Goal: Task Accomplishment & Management: Manage account settings

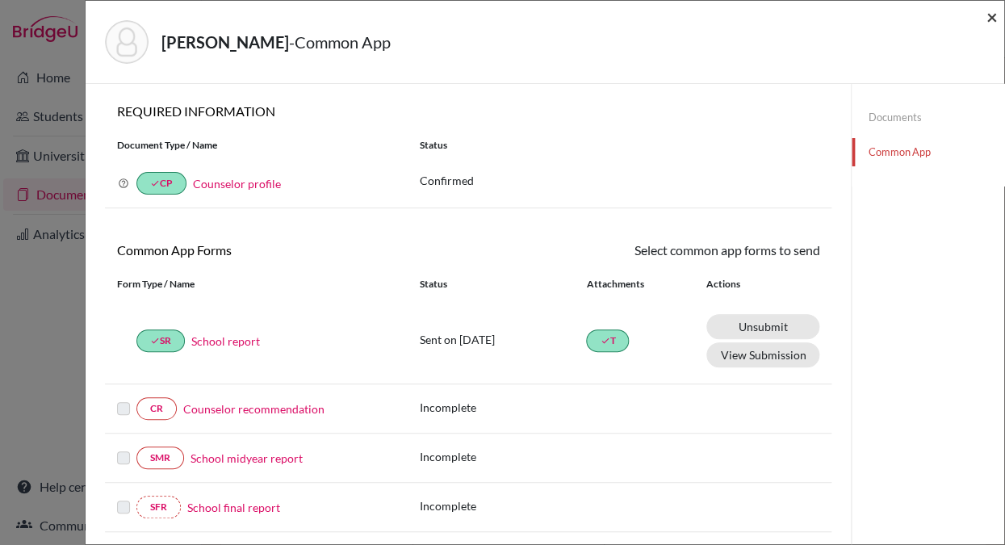
click at [991, 19] on span "×" at bounding box center [992, 16] width 11 height 23
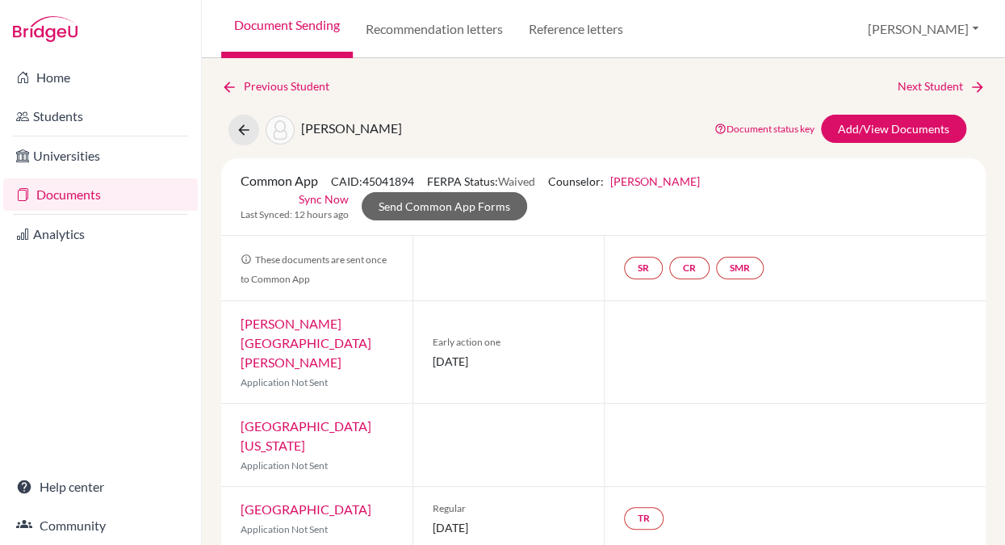
click at [132, 193] on link "Documents" at bounding box center [100, 194] width 195 height 32
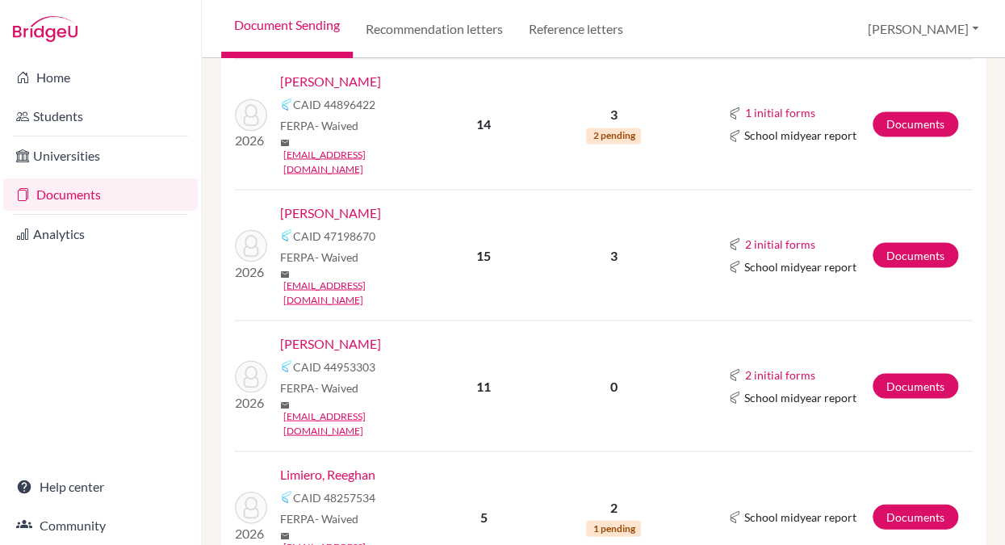
scroll to position [913, 0]
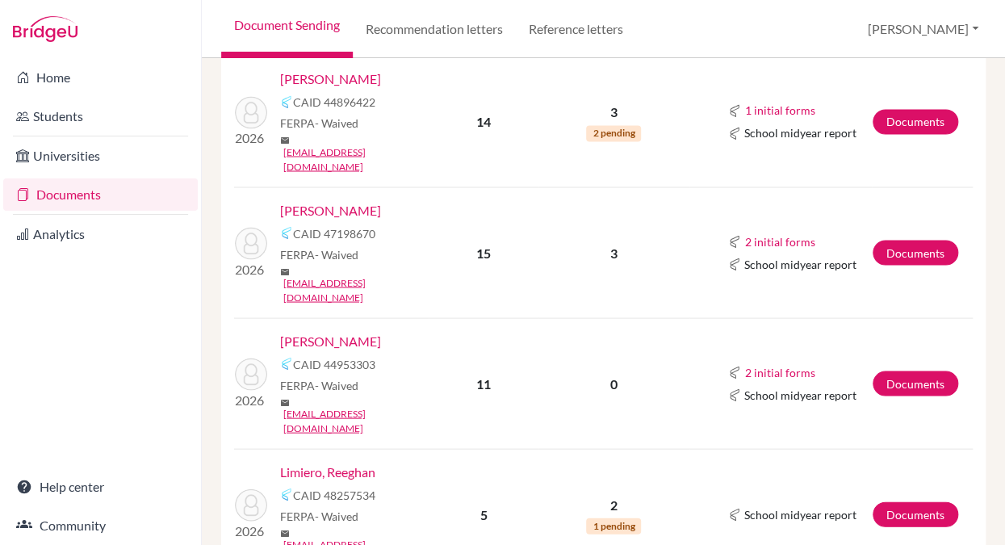
click at [346, 331] on link "Khoury, Grace" at bounding box center [330, 340] width 101 height 19
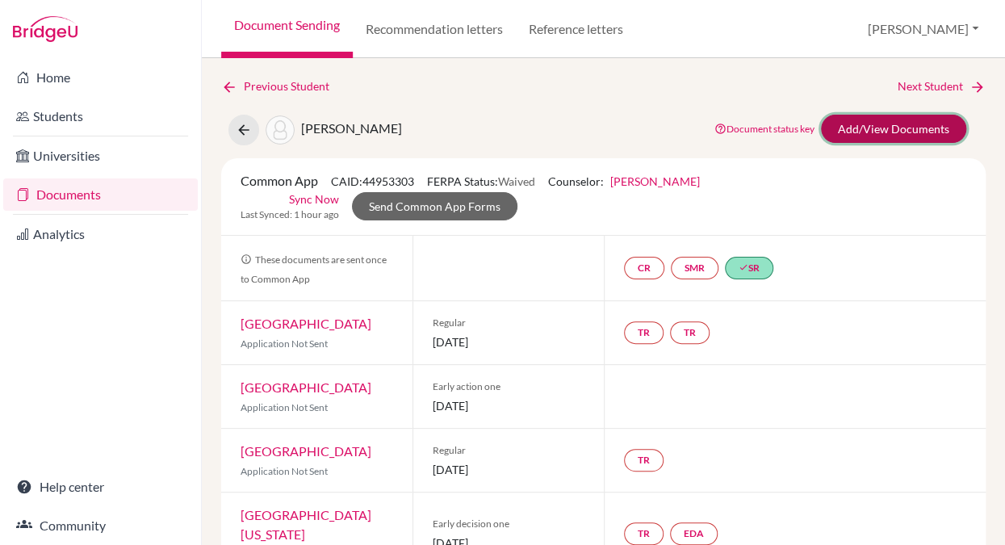
click at [849, 132] on link "Add/View Documents" at bounding box center [893, 129] width 145 height 28
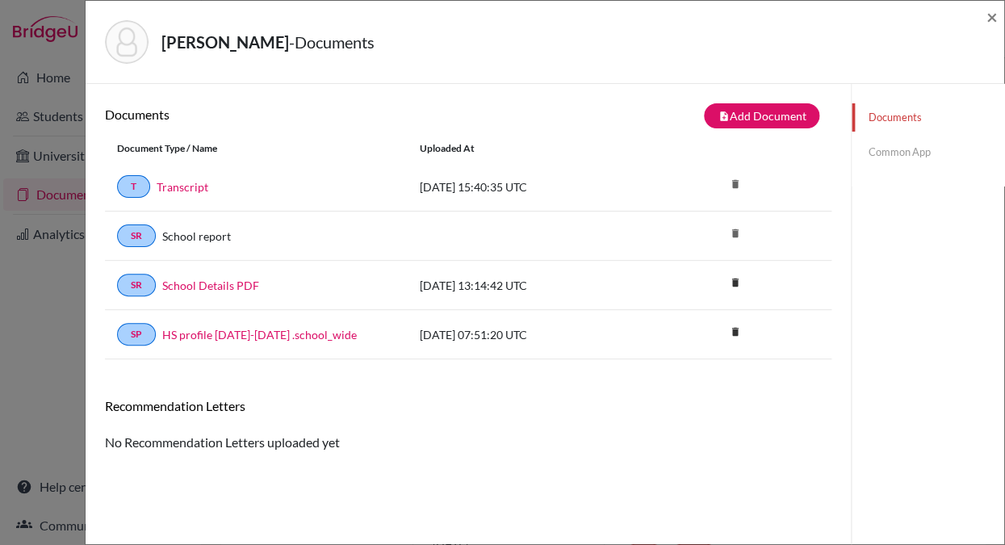
scroll to position [85, 0]
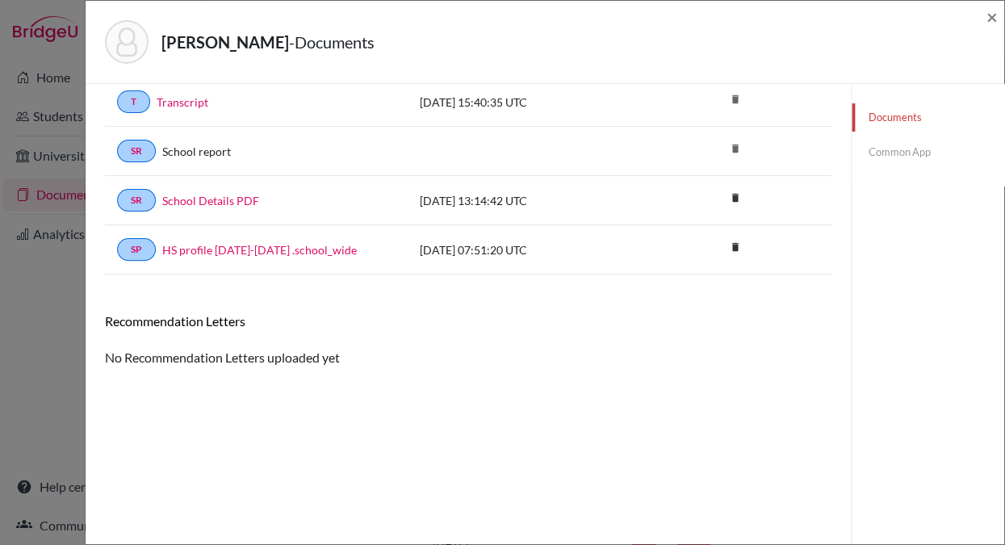
click at [900, 153] on link "Common App" at bounding box center [928, 152] width 153 height 28
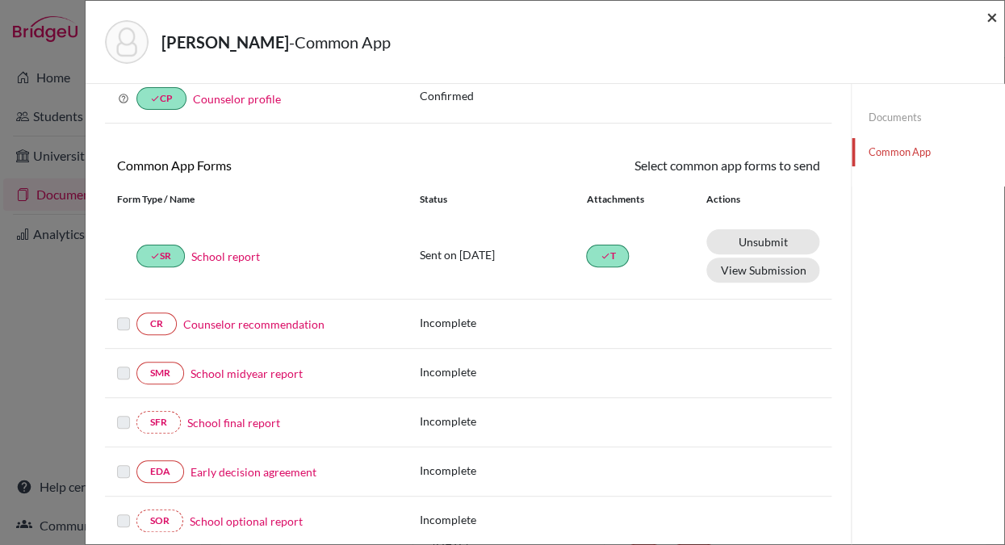
click at [990, 18] on span "×" at bounding box center [992, 16] width 11 height 23
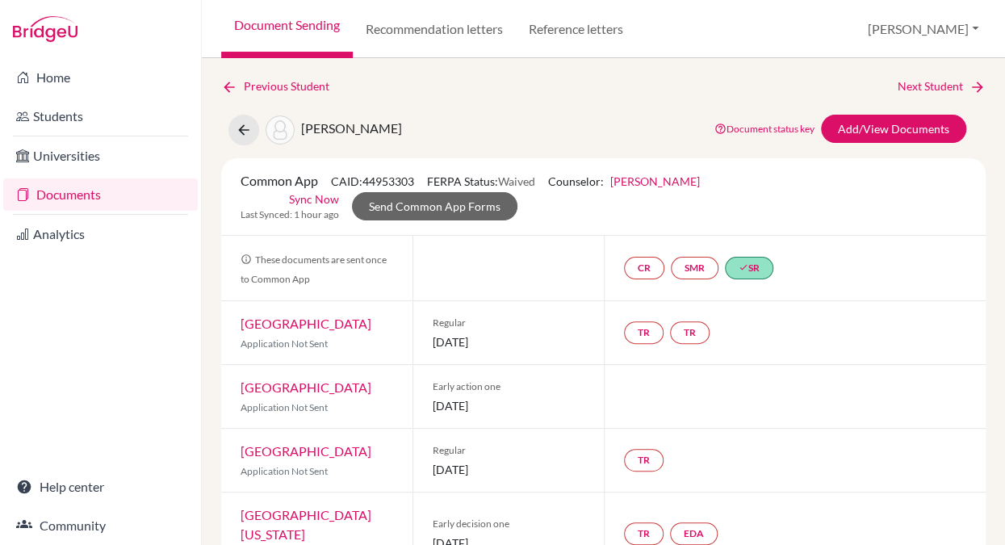
click at [95, 193] on link "Documents" at bounding box center [100, 194] width 195 height 32
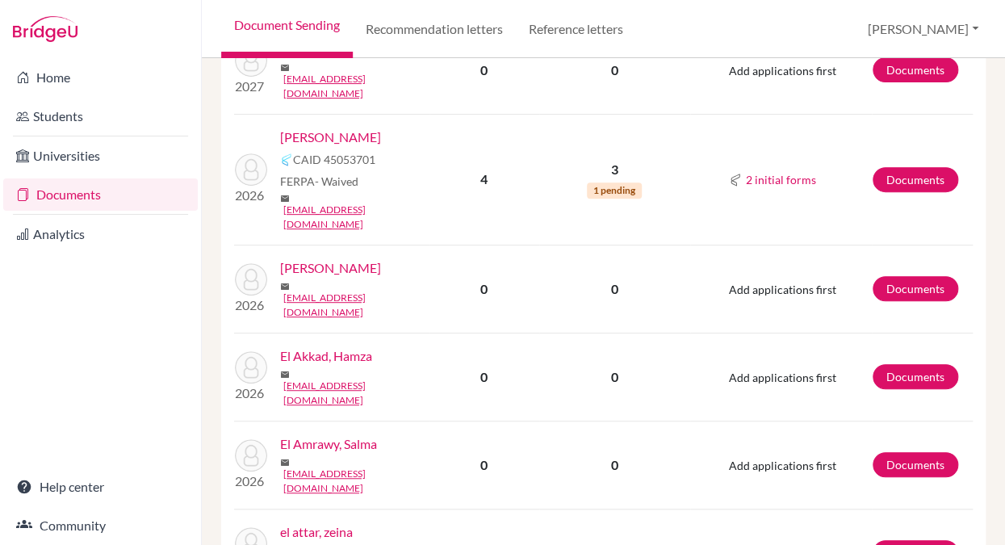
scroll to position [2184, 0]
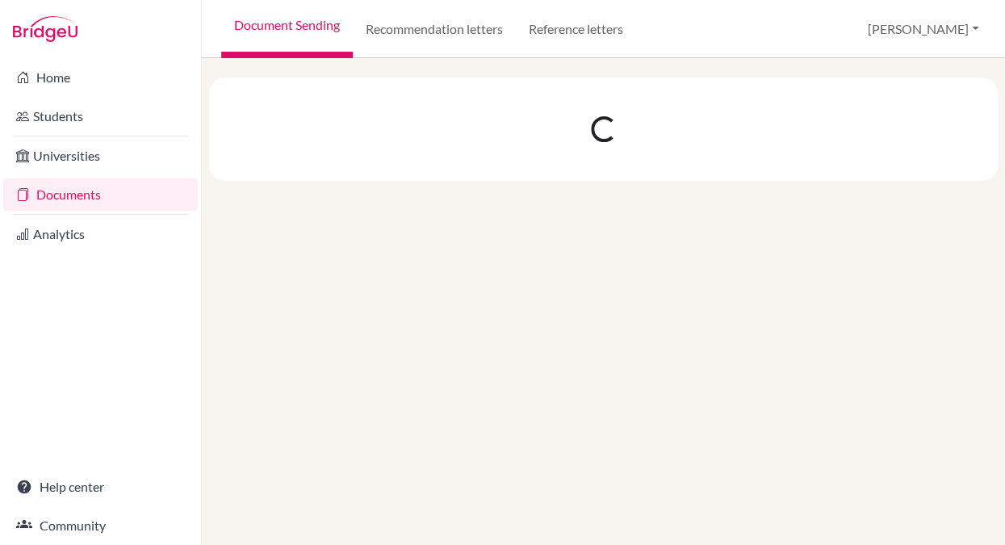
scroll to position [0, 0]
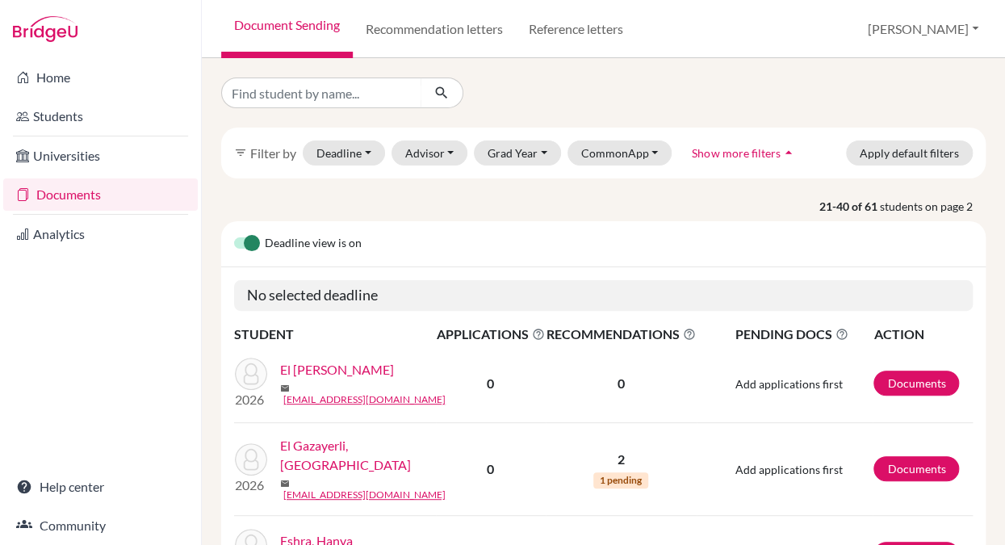
click at [328, 449] on link "El Gazayerli, Mourad" at bounding box center [363, 455] width 167 height 39
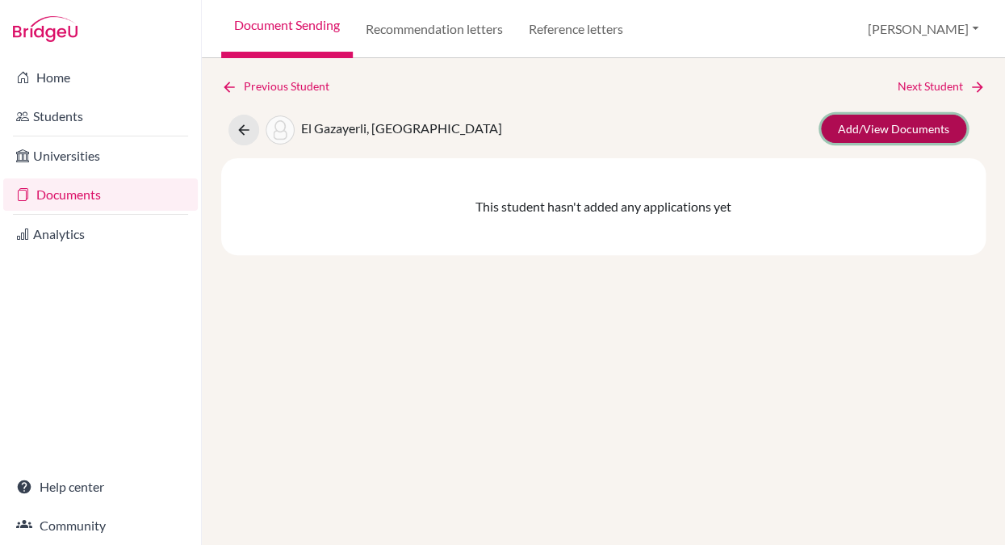
click at [878, 129] on link "Add/View Documents" at bounding box center [893, 129] width 145 height 28
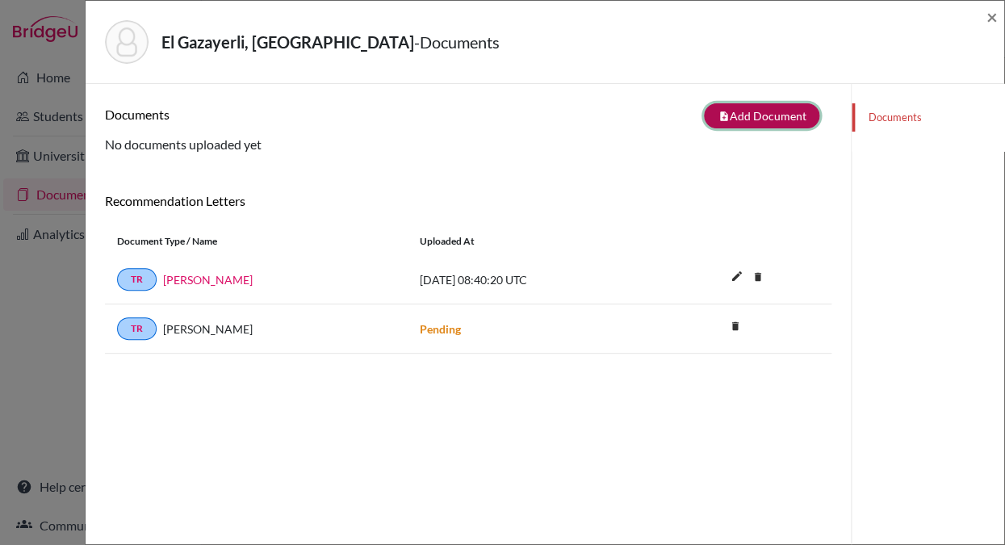
click at [775, 113] on button "note_add Add Document" at bounding box center [761, 115] width 115 height 25
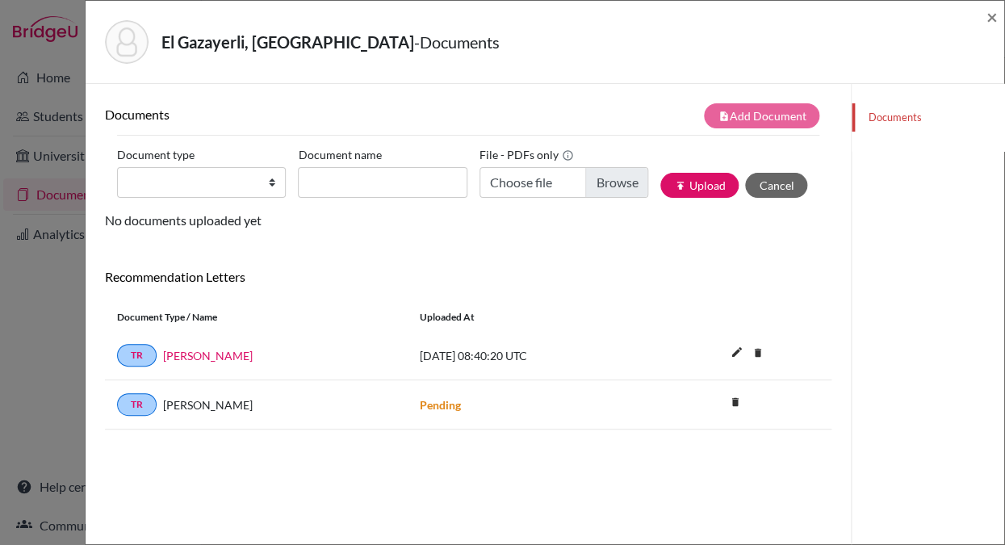
click at [880, 127] on link "Documents" at bounding box center [928, 117] width 153 height 28
click at [888, 116] on link "Documents" at bounding box center [928, 117] width 153 height 28
click at [994, 17] on span "×" at bounding box center [992, 16] width 11 height 23
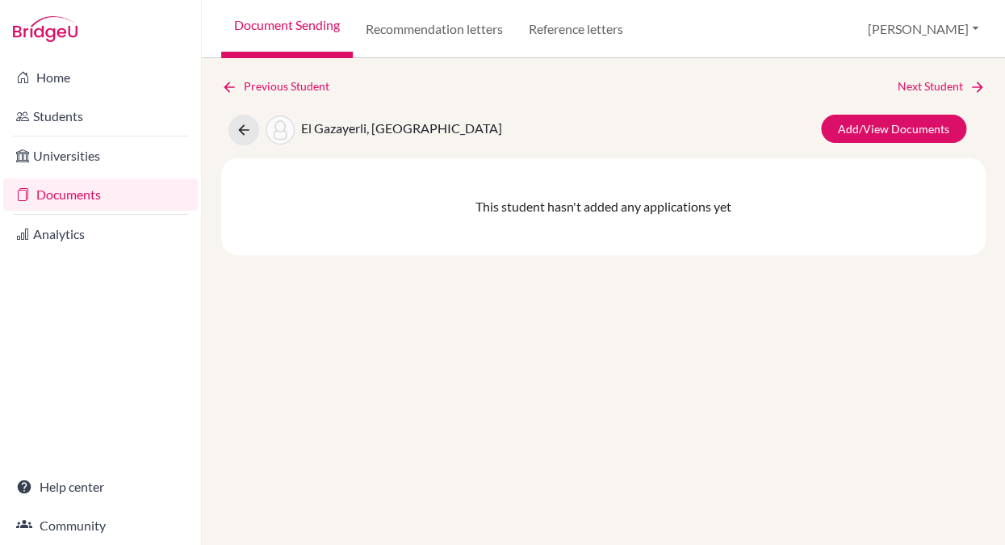
click at [142, 187] on link "Documents" at bounding box center [100, 194] width 195 height 32
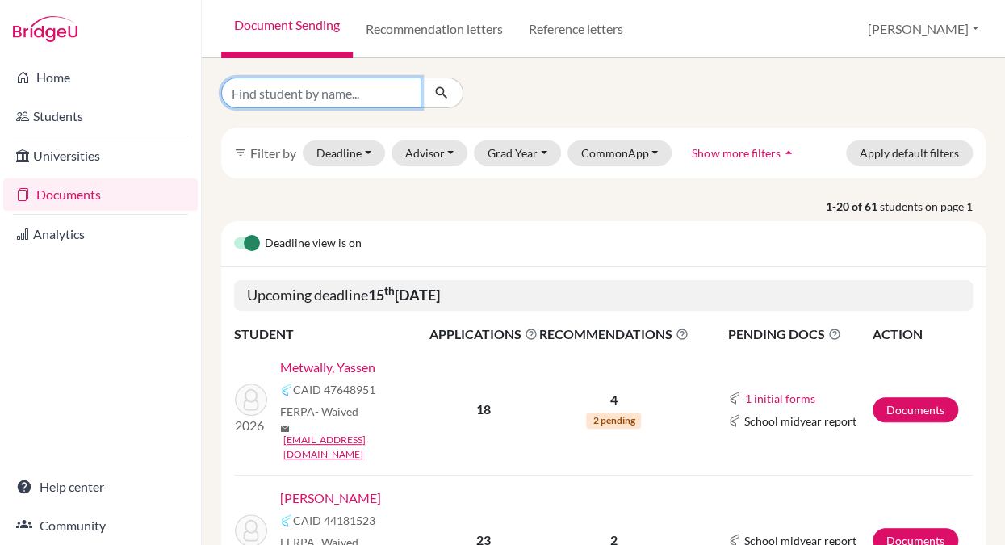
click at [352, 90] on input "Find student by name..." at bounding box center [321, 93] width 200 height 31
type input "mourad"
click button "submit" at bounding box center [442, 93] width 43 height 31
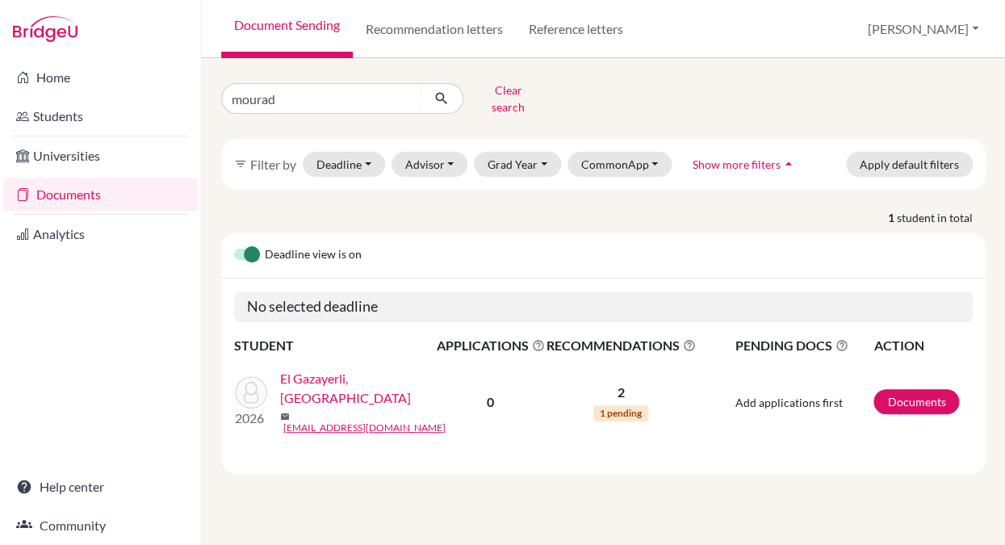
click at [375, 375] on link "El Gazayerli, [GEOGRAPHIC_DATA]" at bounding box center [363, 388] width 167 height 39
